Goal: Check status: Check status

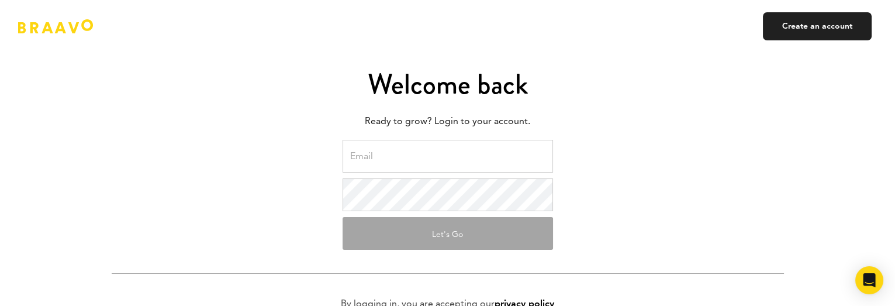
click at [403, 153] on input "email" at bounding box center [448, 156] width 210 height 33
click at [745, 136] on div "Welcome back Ready to grow? Login to your account. Let's Go By logging in, you …" at bounding box center [448, 247] width 684 height 495
click at [397, 163] on input "email" at bounding box center [448, 156] width 210 height 33
click at [385, 161] on input "email" at bounding box center [448, 156] width 210 height 33
paste input "dmitriy@unitedtech.ai"
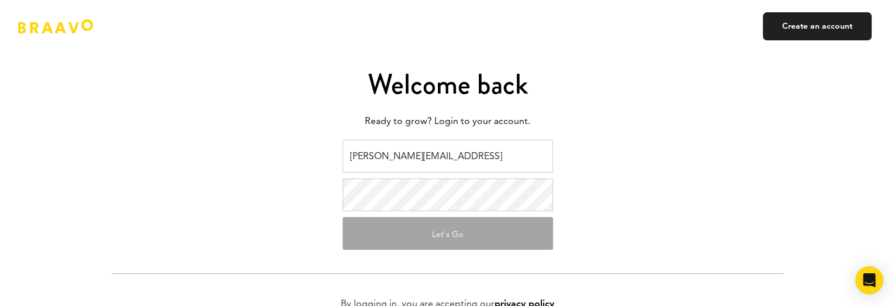
type input "dmitriy@unitedtech.ai"
click at [416, 236] on button "Let's Go" at bounding box center [448, 233] width 210 height 33
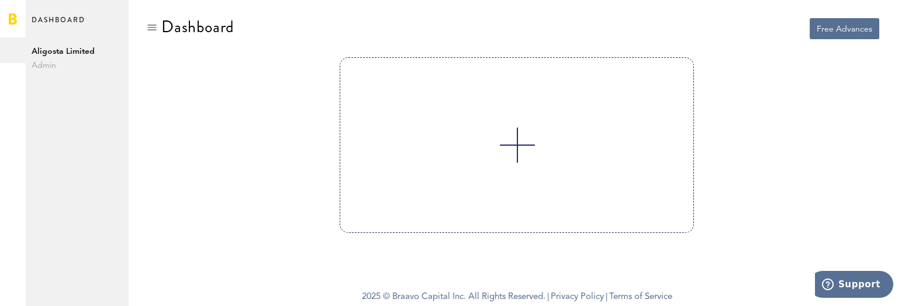
click at [50, 63] on span "Admin" at bounding box center [77, 65] width 91 height 14
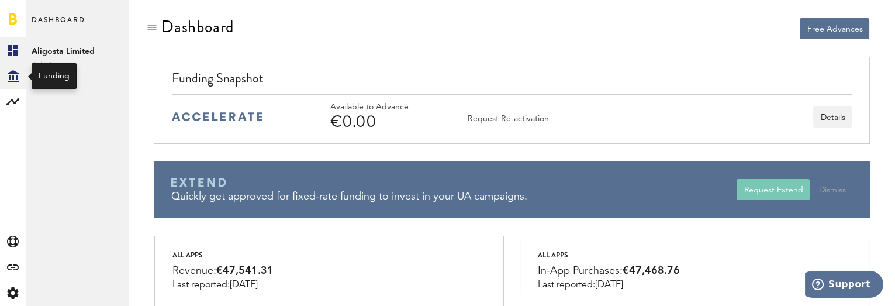
click at [18, 77] on icon "Created with Sketch." at bounding box center [13, 76] width 11 height 12
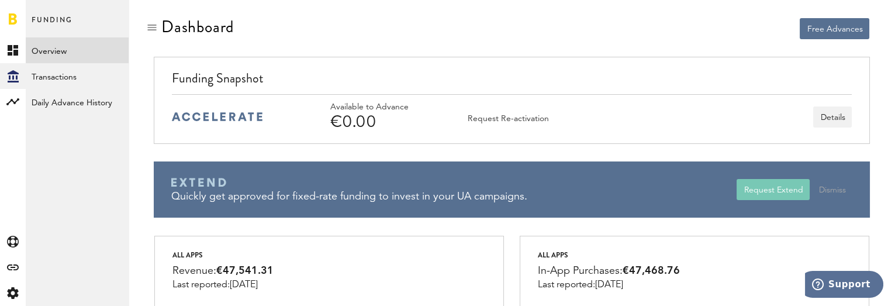
click at [64, 56] on link "Overview" at bounding box center [77, 50] width 103 height 26
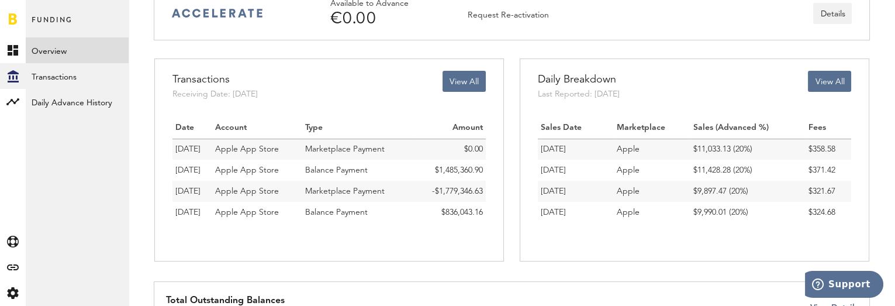
scroll to position [104, 0]
click at [48, 74] on link "Transactions" at bounding box center [77, 76] width 103 height 26
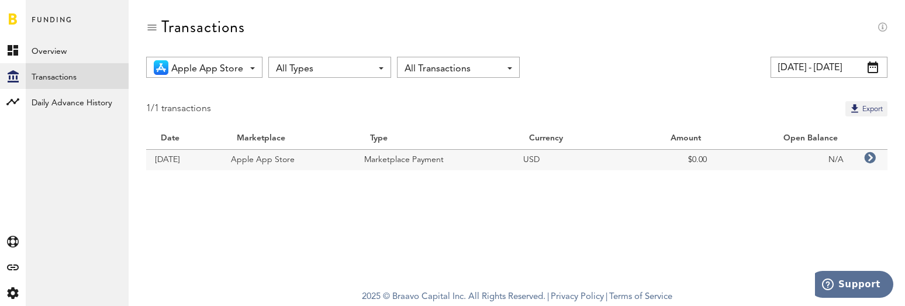
click at [219, 63] on span "Apple App Store" at bounding box center [207, 69] width 72 height 20
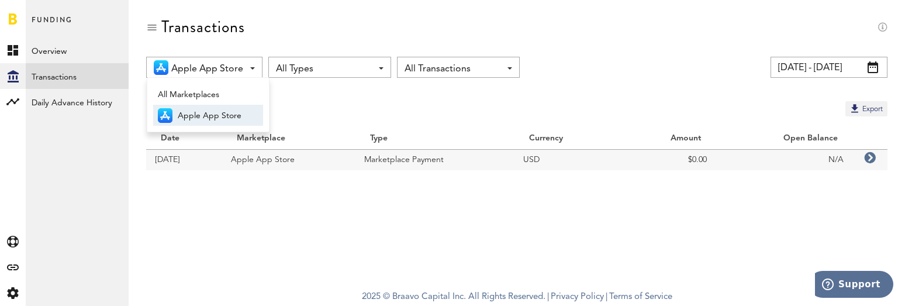
click at [337, 70] on span "All Types" at bounding box center [324, 69] width 96 height 20
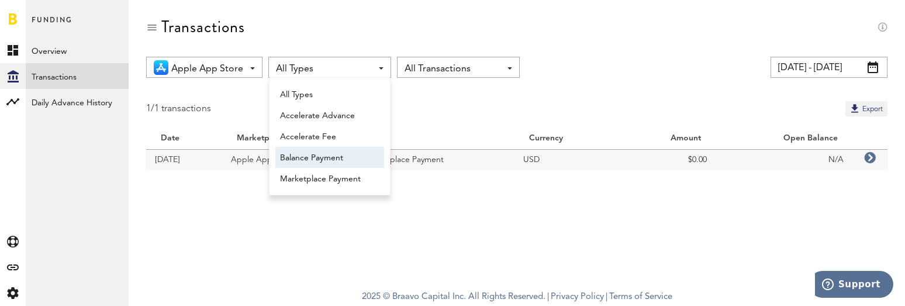
click at [346, 161] on span "Balance Payment" at bounding box center [329, 158] width 99 height 20
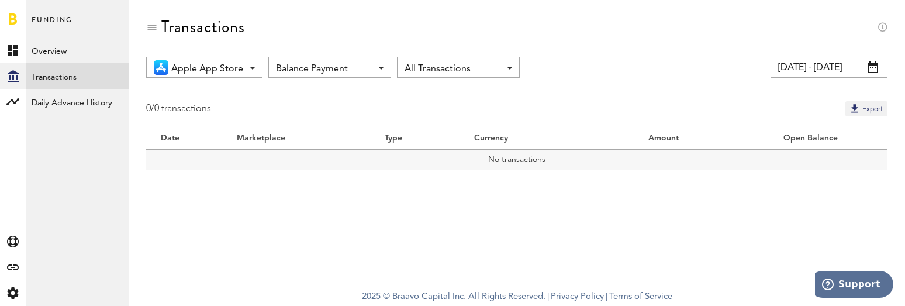
click at [379, 62] on div "Balance Payment All Types Accelerate Advance Accelerate Fee Balance Payment Mar…" at bounding box center [329, 67] width 123 height 21
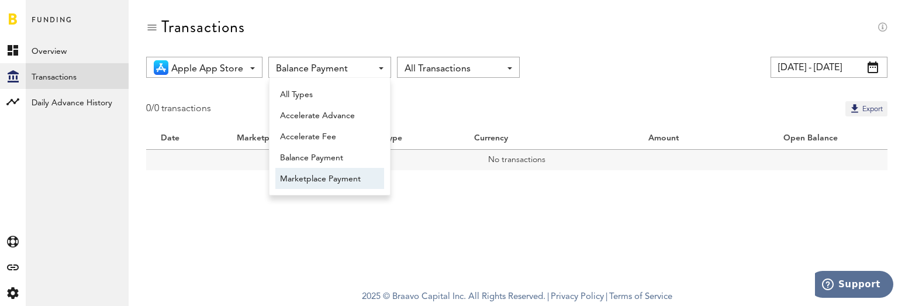
click at [340, 178] on span "Marketplace Payment" at bounding box center [329, 179] width 99 height 20
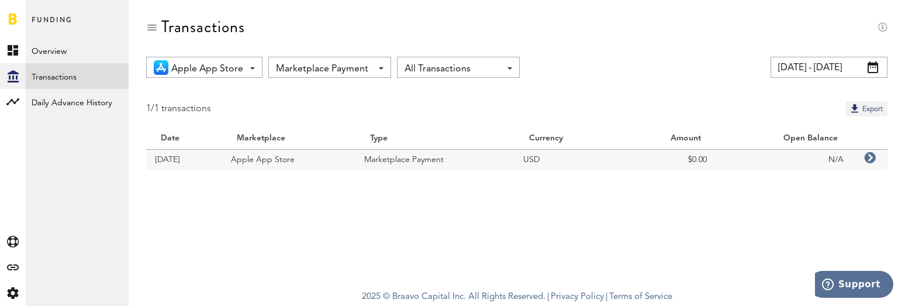
click at [473, 66] on span "All Transactions" at bounding box center [453, 69] width 96 height 20
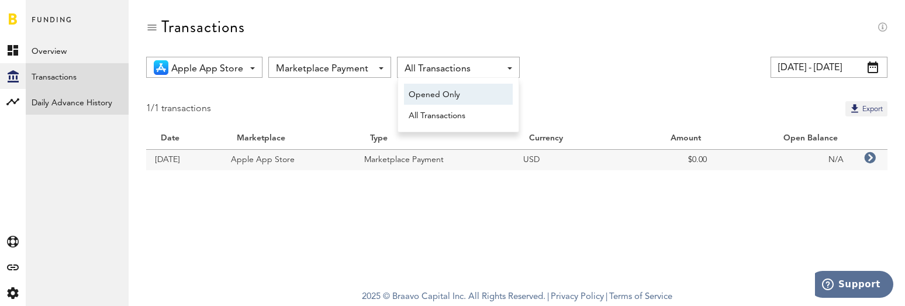
click at [61, 100] on link "Daily Advance History" at bounding box center [77, 102] width 103 height 26
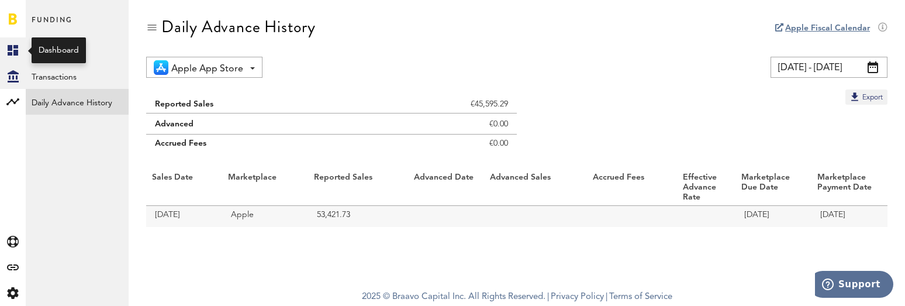
click at [15, 50] on rect at bounding box center [13, 50] width 14 height 14
